Goal: Find specific page/section: Find specific page/section

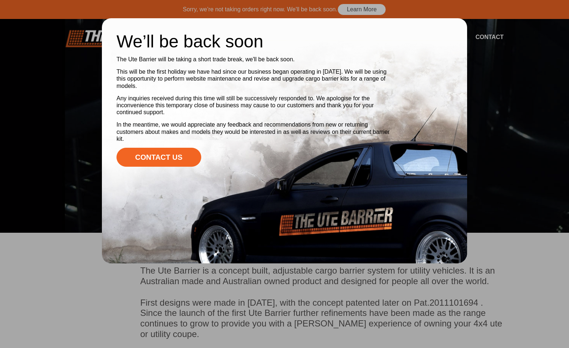
click at [462, 83] on div "We’ll be back soon The Ute Barrier will be taking a short trade break, we'll be…" at bounding box center [284, 140] width 365 height 245
click at [507, 68] on div at bounding box center [284, 174] width 569 height 348
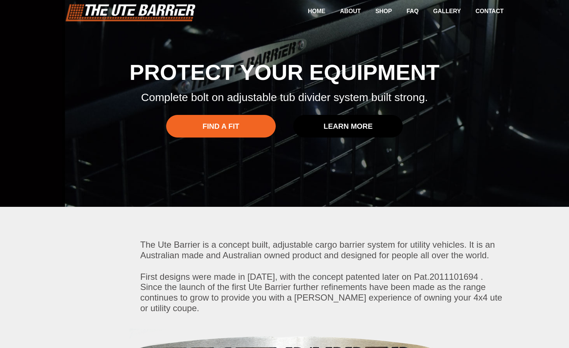
scroll to position [37, 0]
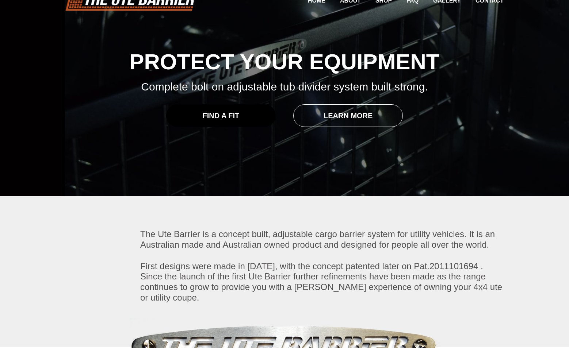
click at [234, 114] on link "Find a Fit" at bounding box center [221, 115] width 110 height 23
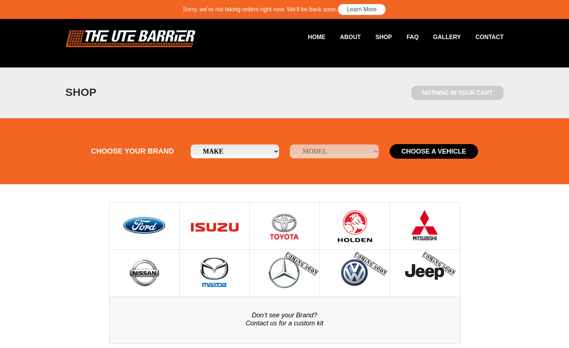
click at [289, 219] on img at bounding box center [285, 226] width 30 height 47
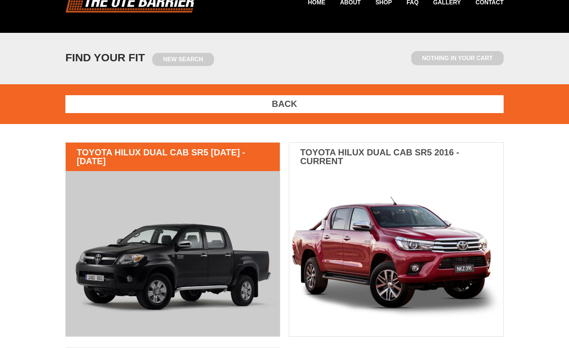
scroll to position [37, 0]
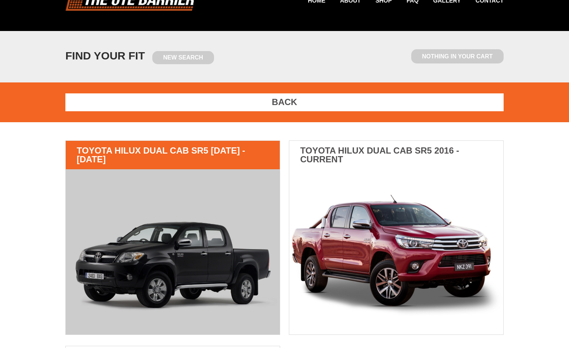
click at [214, 184] on img at bounding box center [173, 251] width 214 height 165
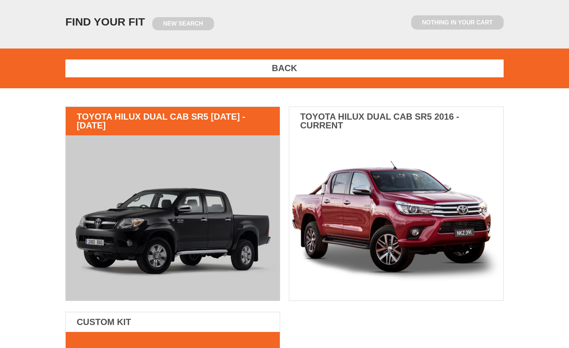
scroll to position [219, 0]
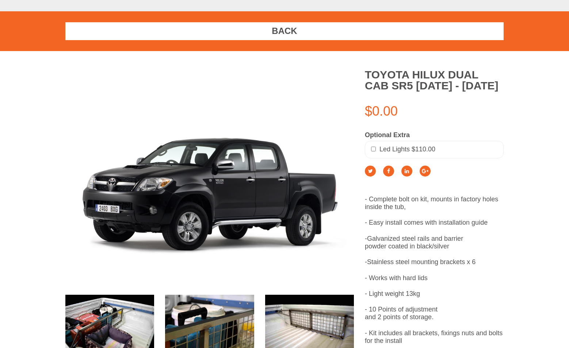
scroll to position [110, 0]
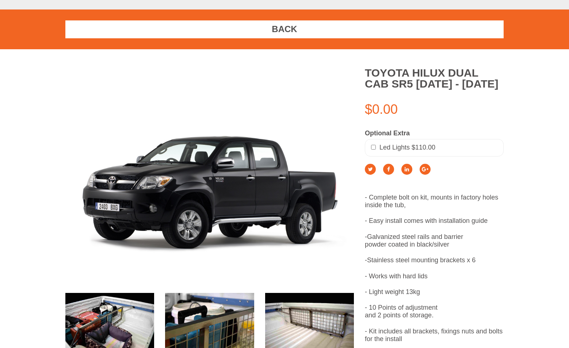
drag, startPoint x: 204, startPoint y: 115, endPoint x: 210, endPoint y: 115, distance: 5.8
